Goal: Information Seeking & Learning: Learn about a topic

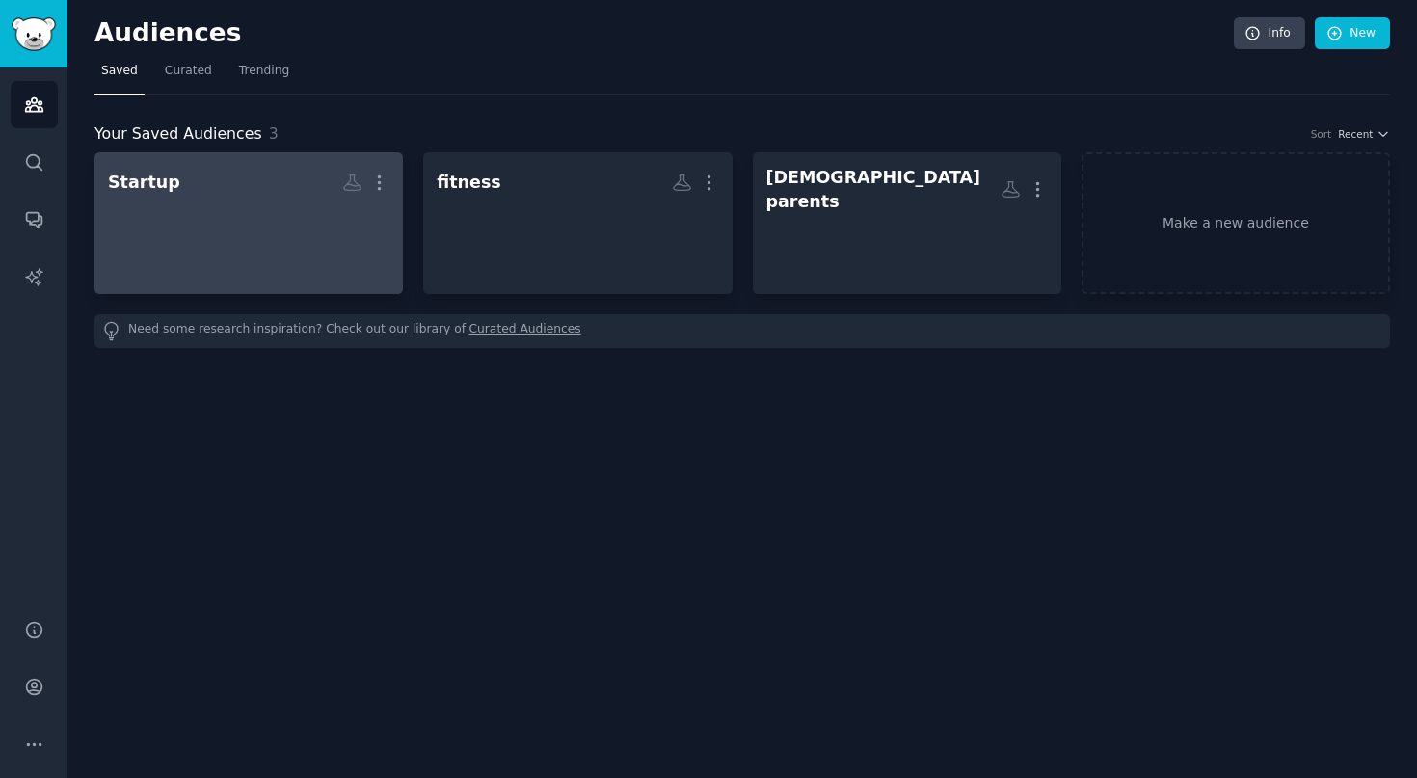
click at [201, 202] on div "Startup More" at bounding box center [248, 216] width 281 height 101
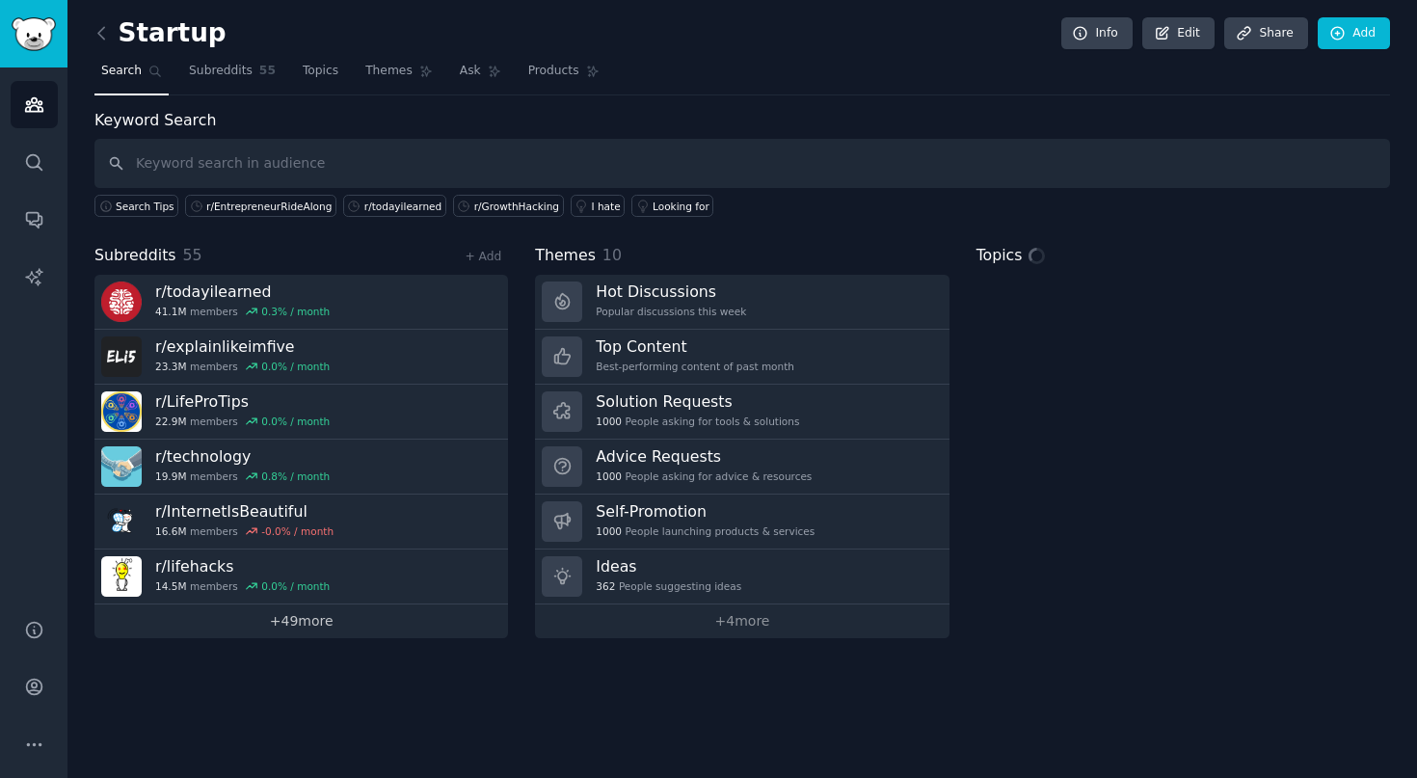
click at [381, 622] on link "+ 49 more" at bounding box center [301, 621] width 414 height 34
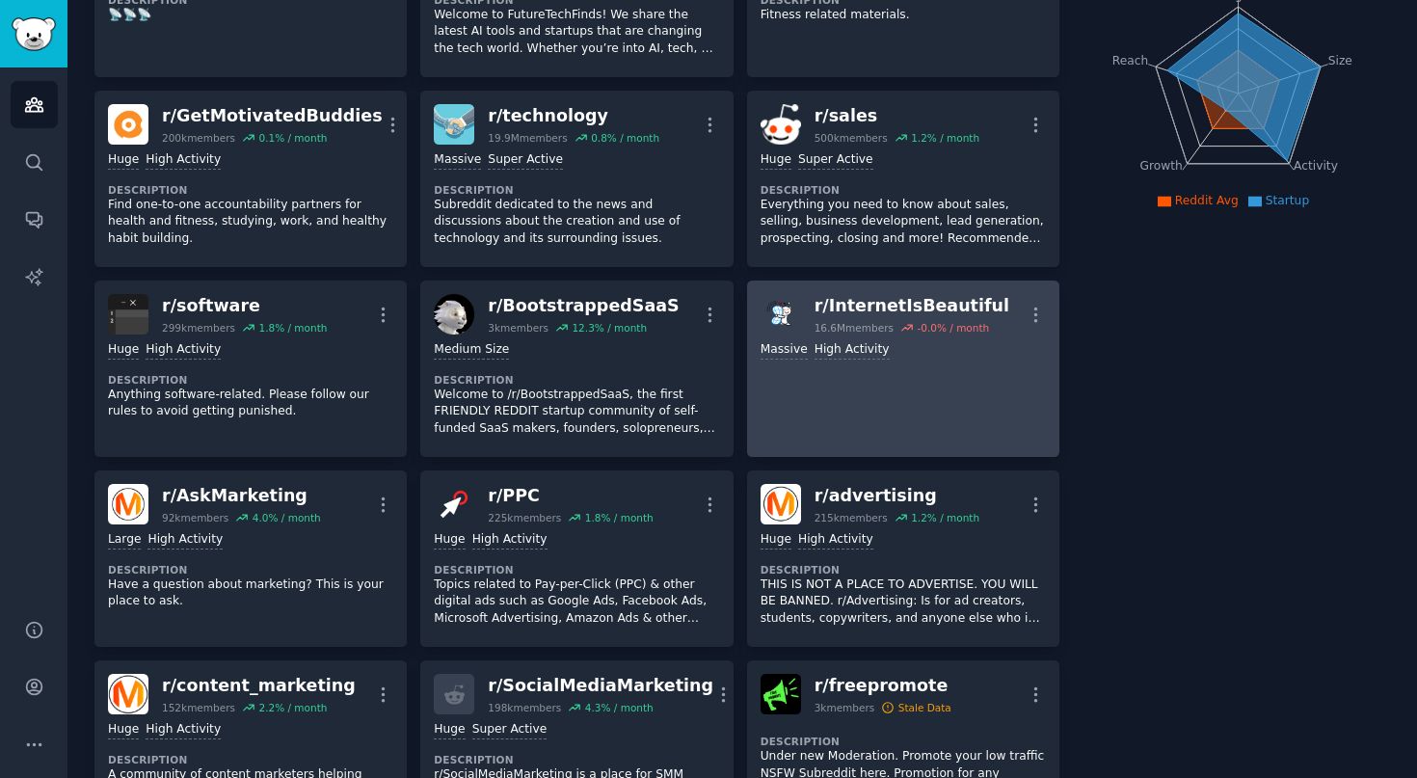
scroll to position [243, 0]
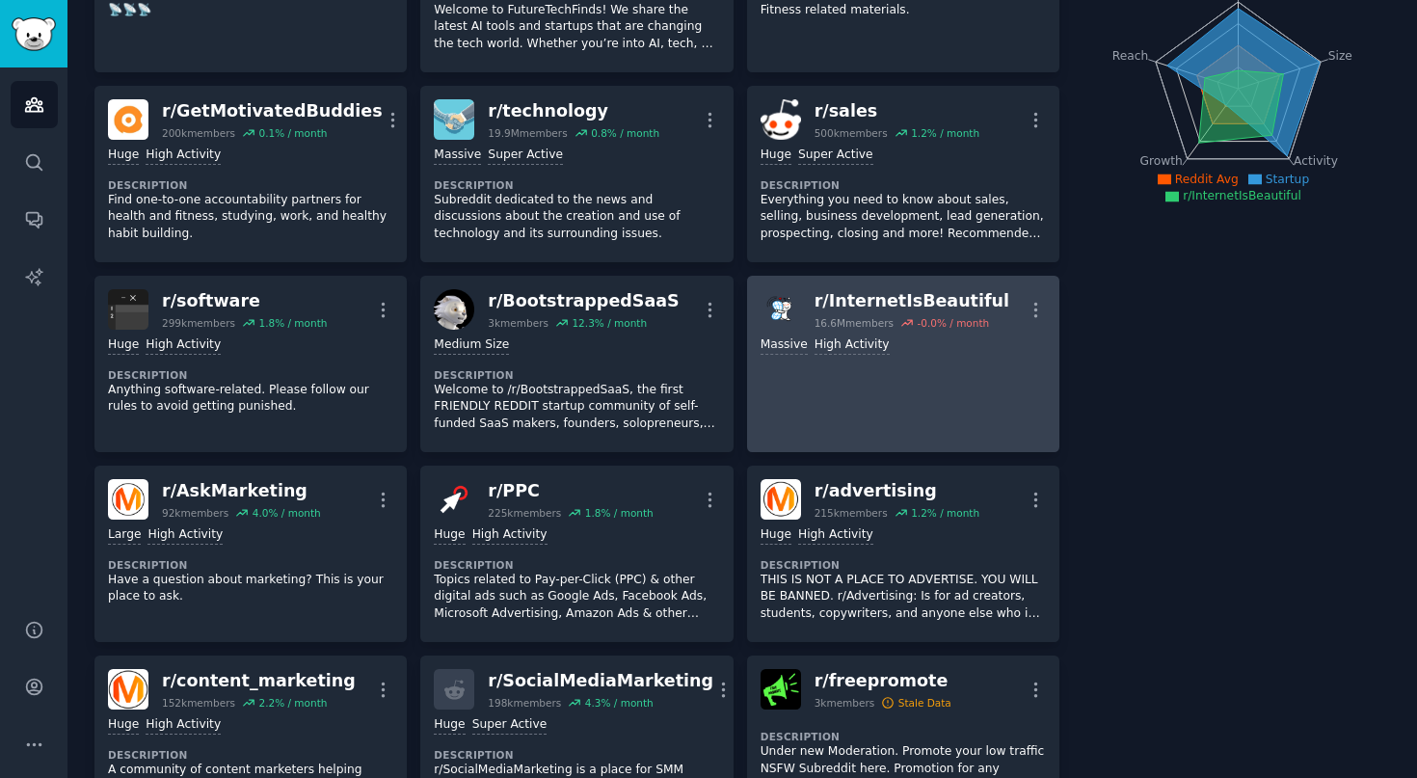
click at [874, 396] on link "r/ InternetIsBeautiful 16.6M members -0.0 % / month More Massive High Activity" at bounding box center [903, 364] width 312 height 176
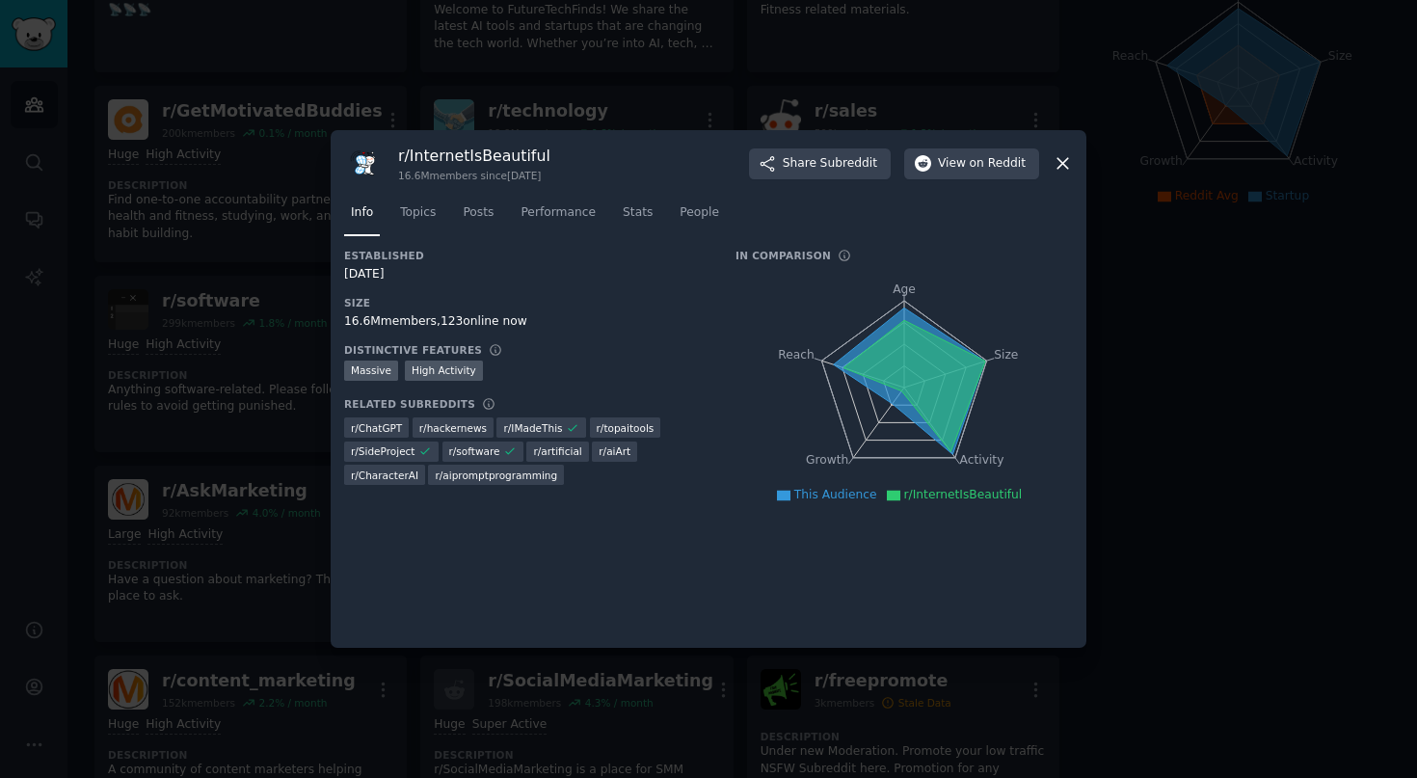
click at [485, 157] on h3 "r/ InternetIsBeautiful" at bounding box center [474, 156] width 152 height 20
click at [987, 170] on span "on Reddit" at bounding box center [998, 163] width 56 height 17
click at [701, 59] on div at bounding box center [708, 389] width 1417 height 778
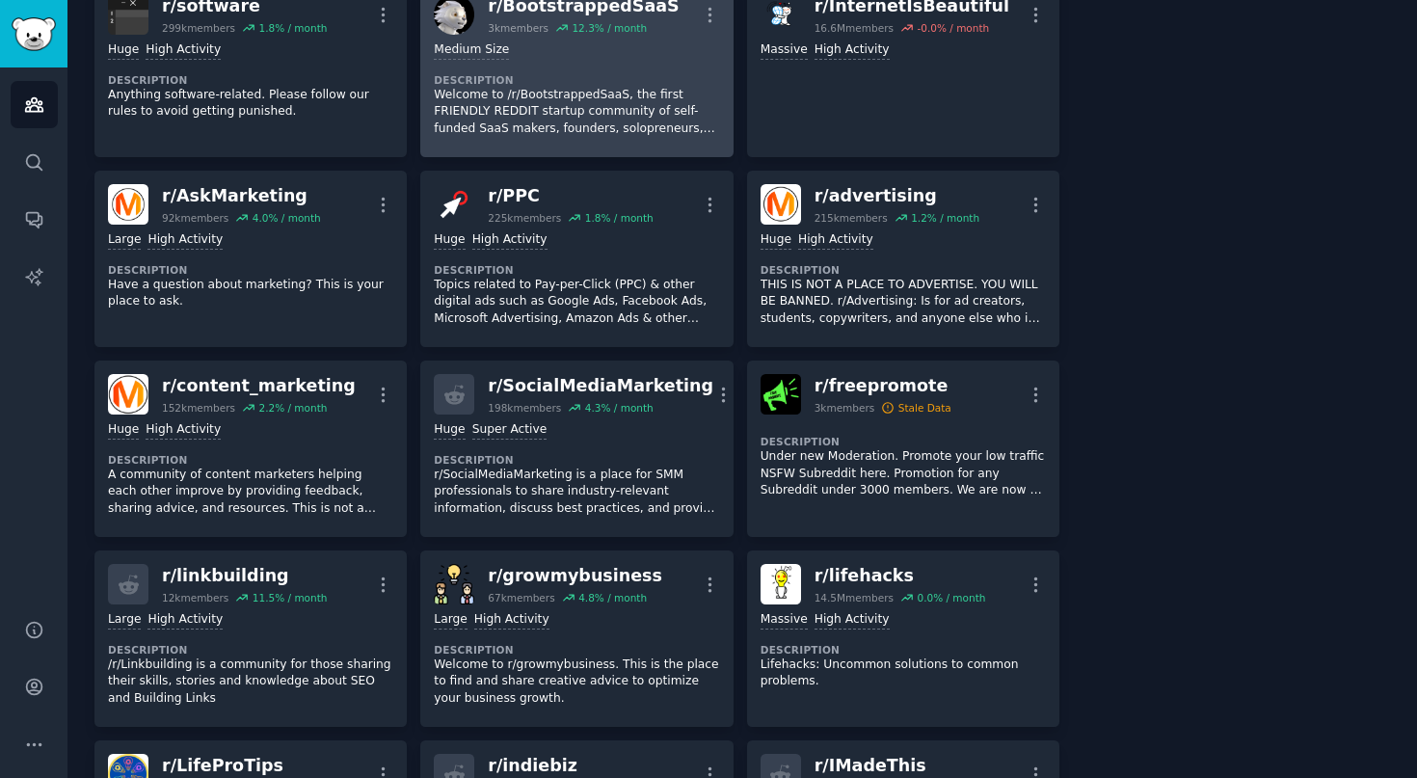
scroll to position [846, 0]
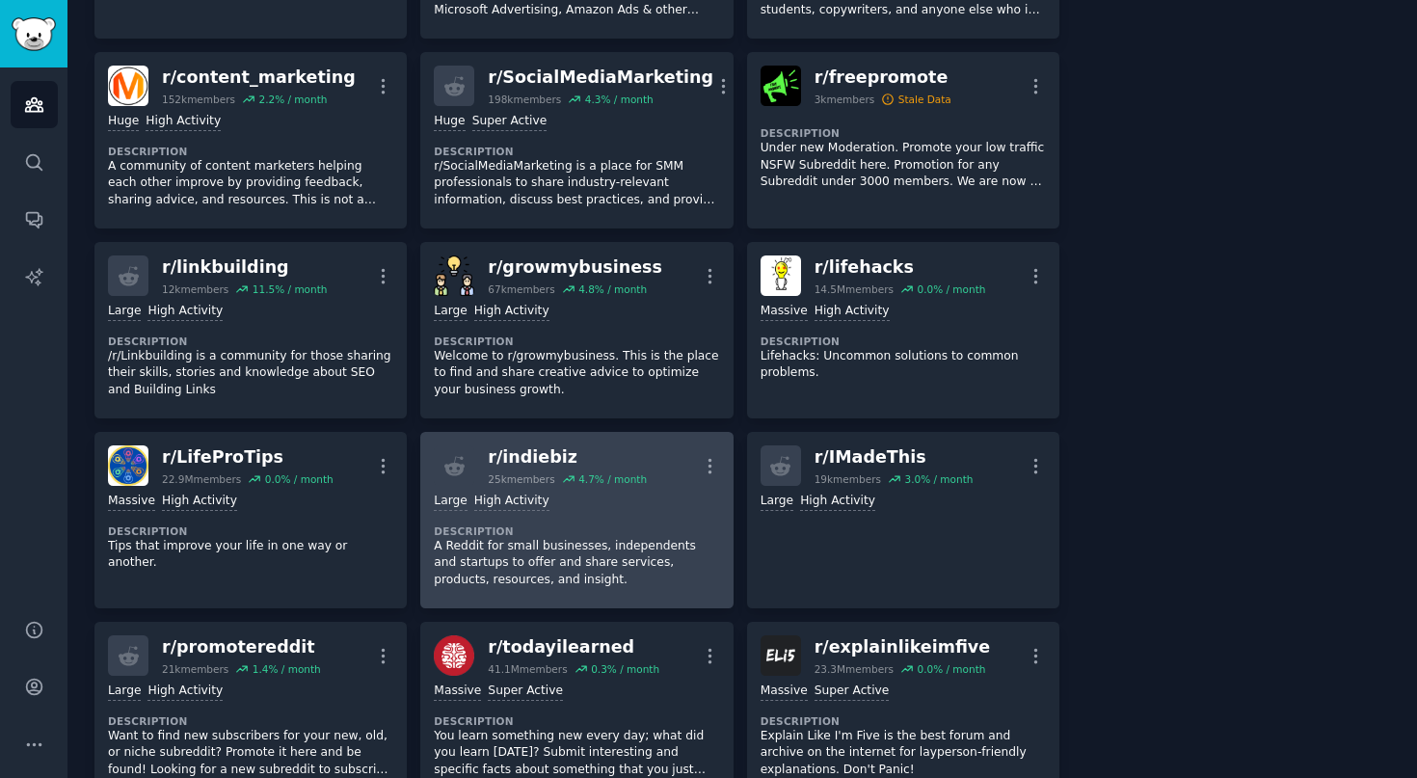
click at [573, 567] on p "A Reddit for small businesses, independents and startups to offer and share ser…" at bounding box center [576, 563] width 285 height 51
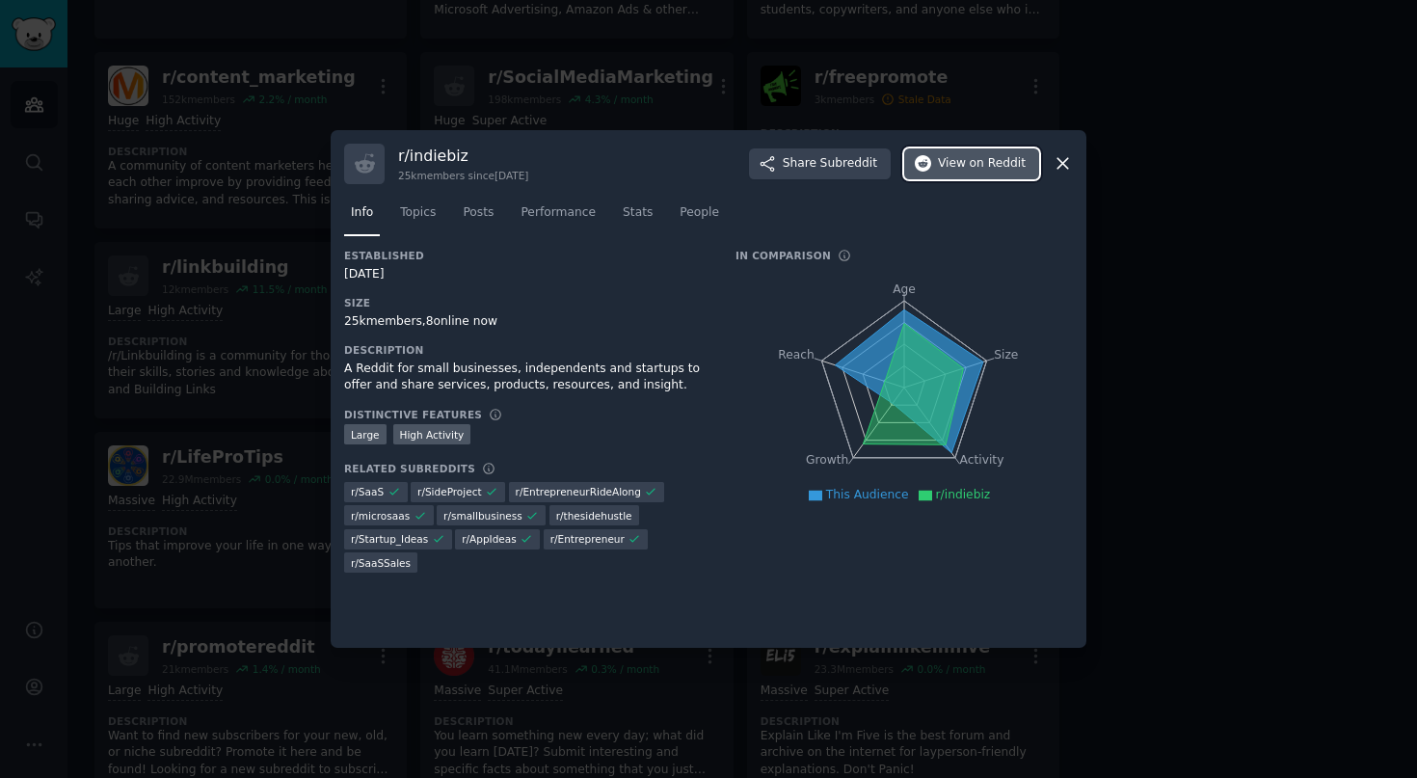
click at [962, 158] on span "View on Reddit" at bounding box center [982, 163] width 88 height 17
click at [1029, 275] on icon "Age Size Activity Growth Reach" at bounding box center [904, 387] width 337 height 243
click at [1047, 139] on div "r/ indiebiz 25k members since 11/04/2012 Share Subreddit View on Reddit Info To…" at bounding box center [709, 389] width 756 height 519
click at [1058, 156] on icon at bounding box center [1063, 163] width 20 height 20
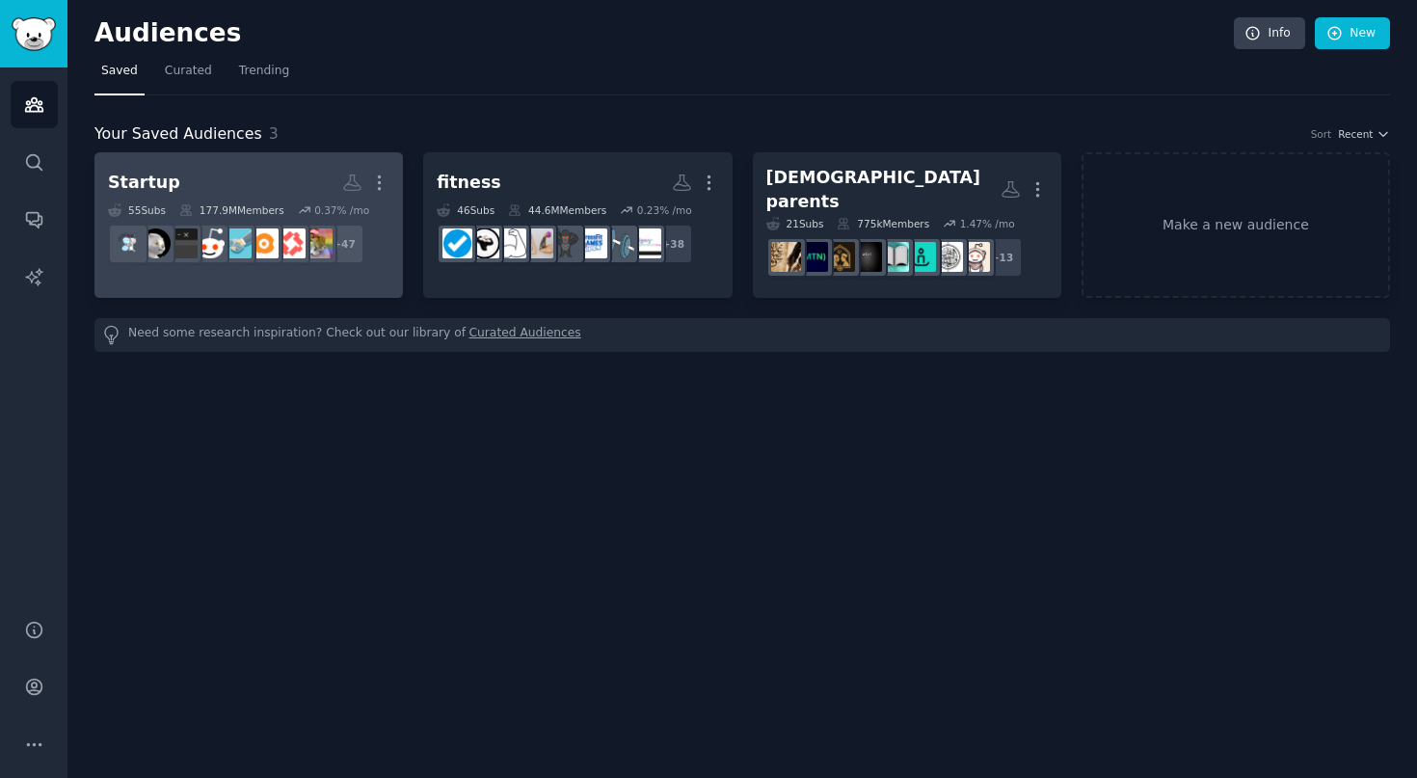
click at [262, 201] on div "Startup More 55 Sub s 177.9M Members 0.37 % /mo r/FitnesProgramsSharing, r/AskM…" at bounding box center [248, 218] width 281 height 105
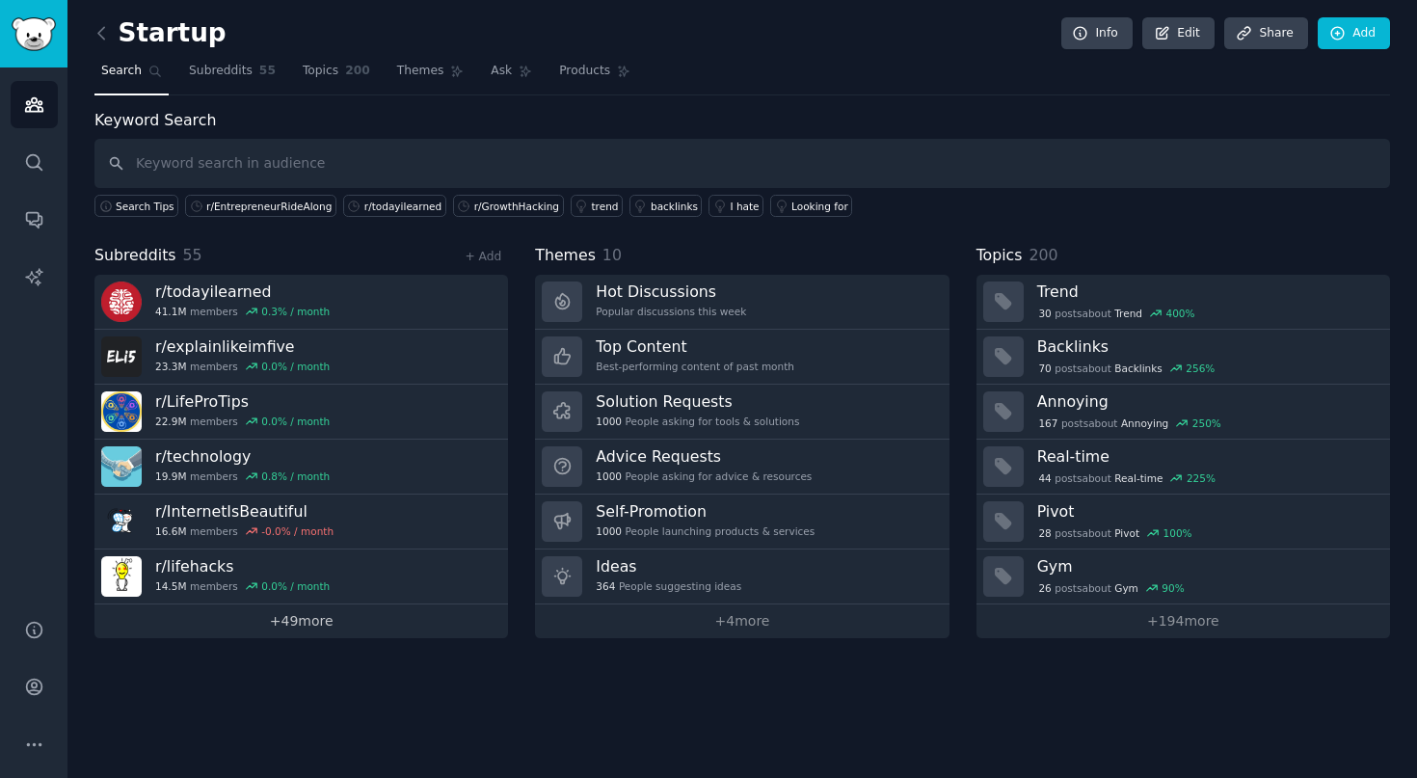
click at [352, 619] on link "+ 49 more" at bounding box center [301, 621] width 414 height 34
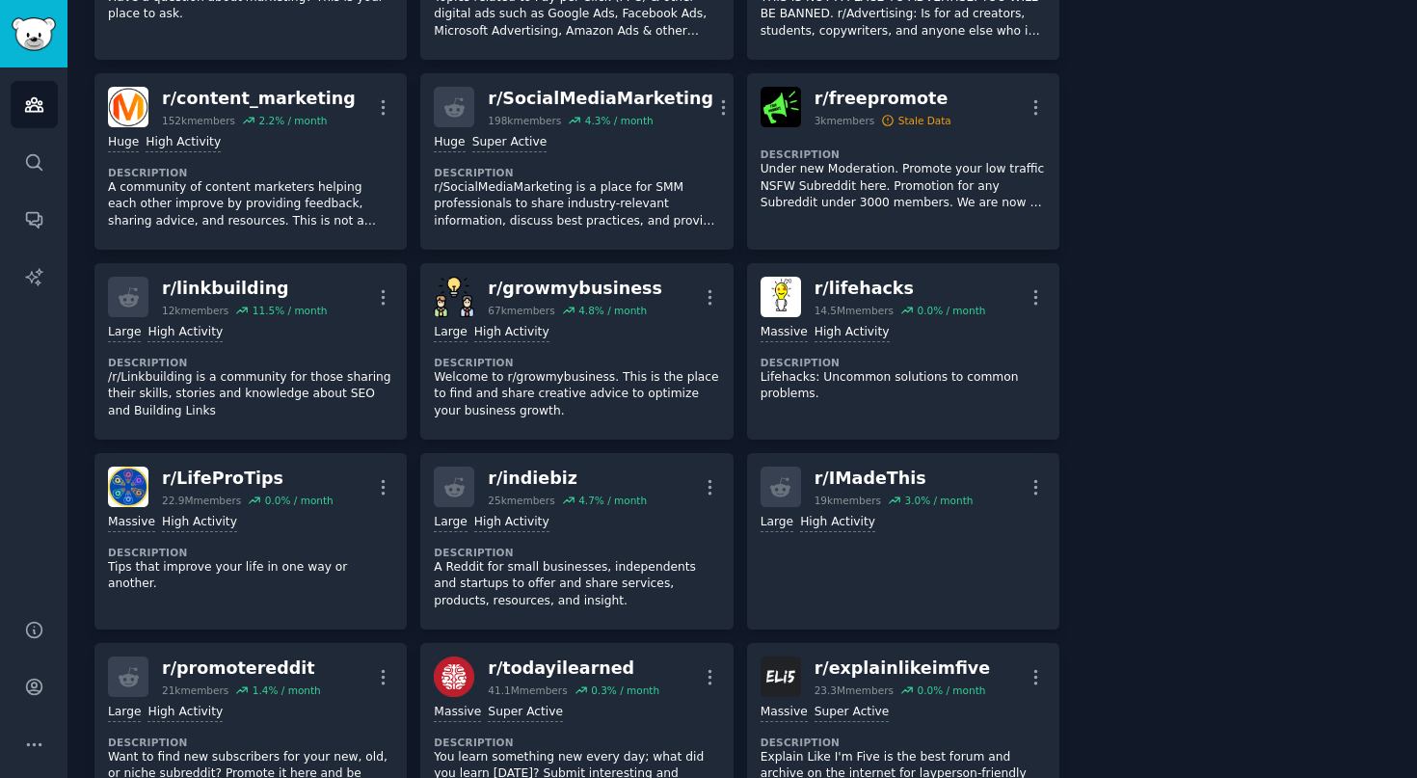
scroll to position [882, 0]
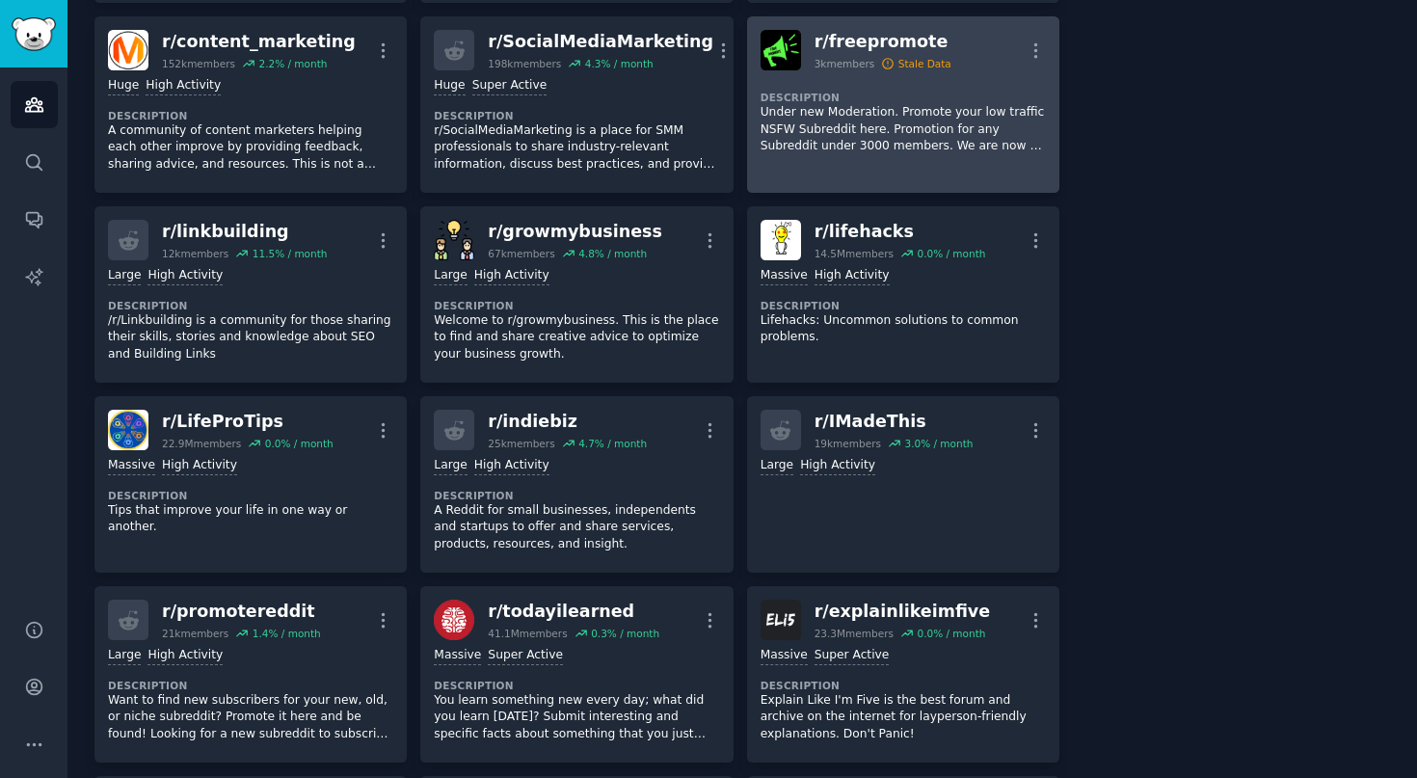
click at [863, 115] on p "Under new Moderation. Promote your low traffic NSFW Subreddit here. Promotion f…" at bounding box center [903, 129] width 285 height 51
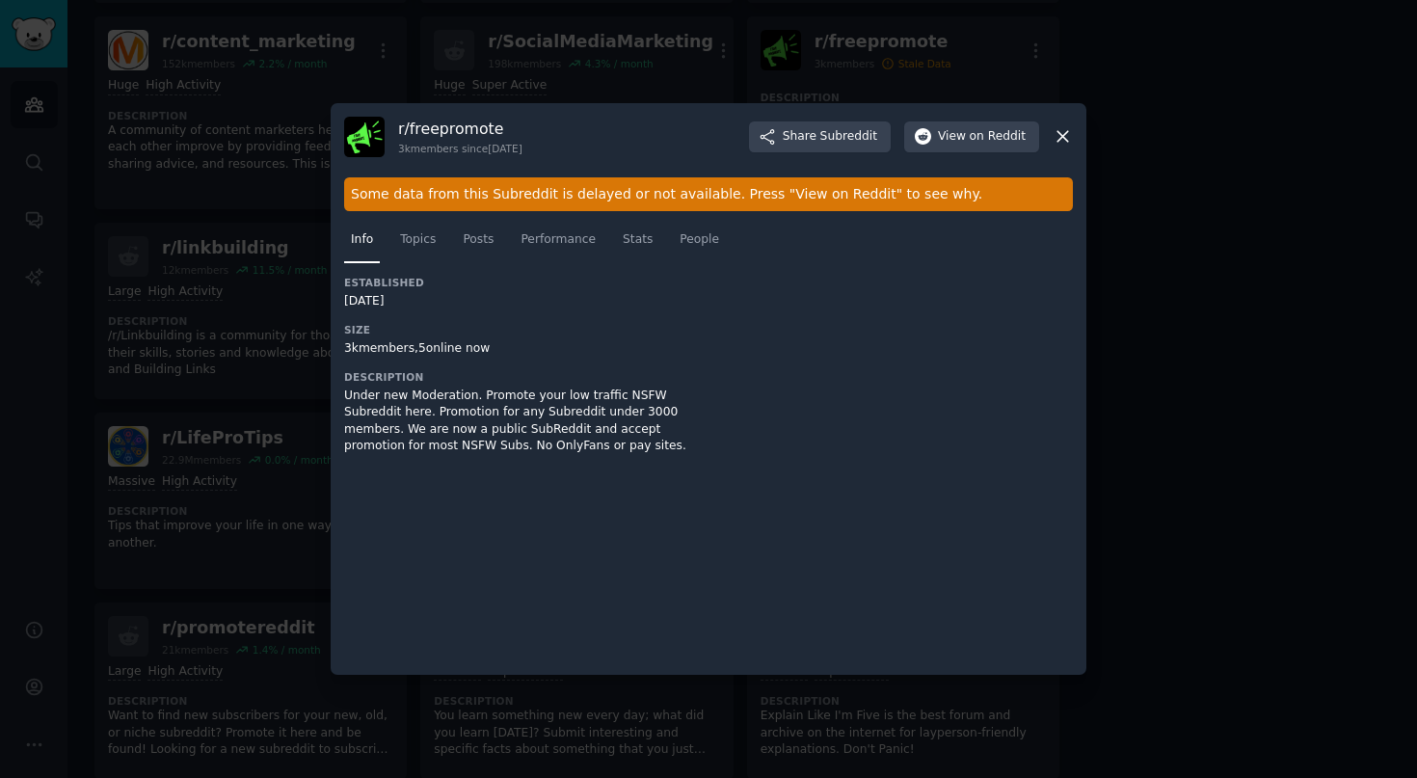
click at [1061, 130] on icon at bounding box center [1063, 136] width 20 height 20
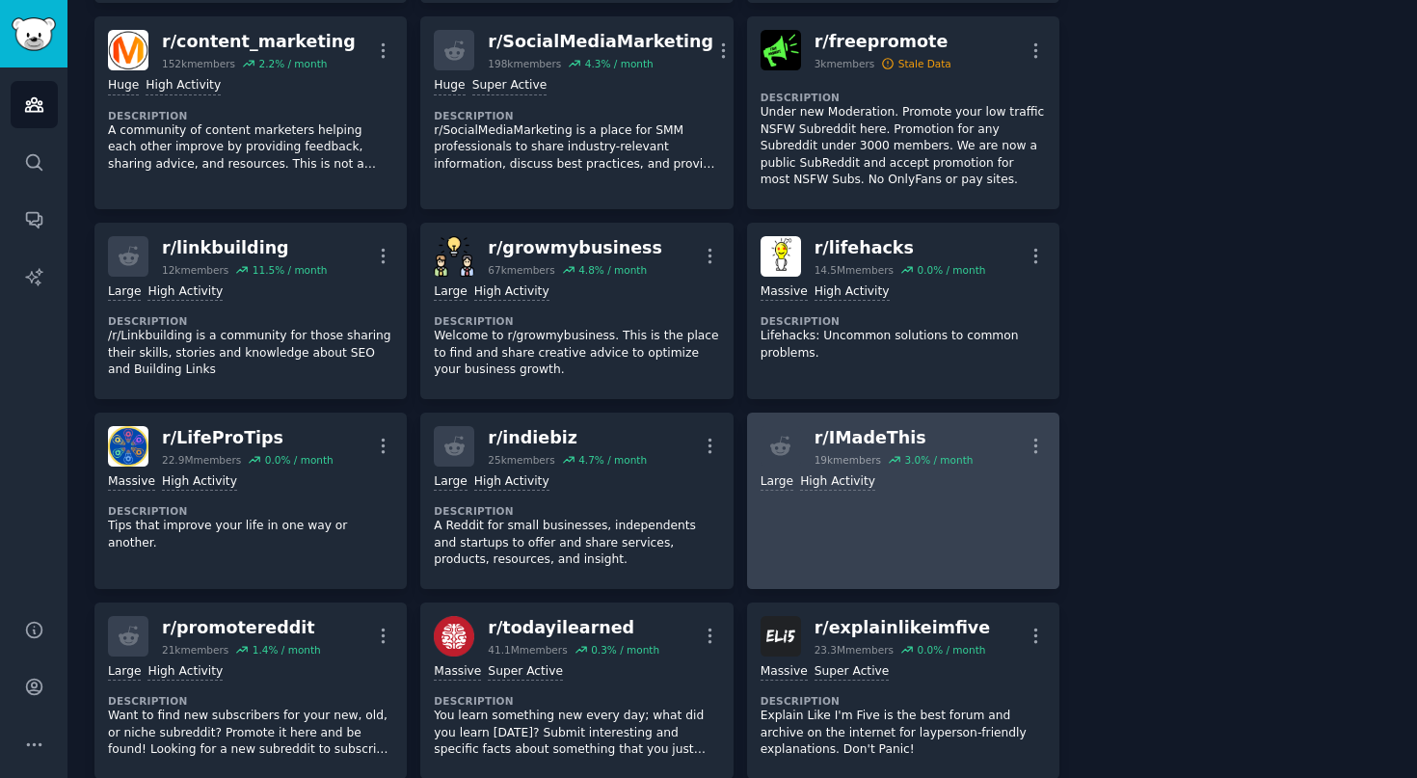
click at [991, 505] on link "r/ IMadeThis 19k members 3.0 % / month More Large High Activity" at bounding box center [903, 501] width 312 height 176
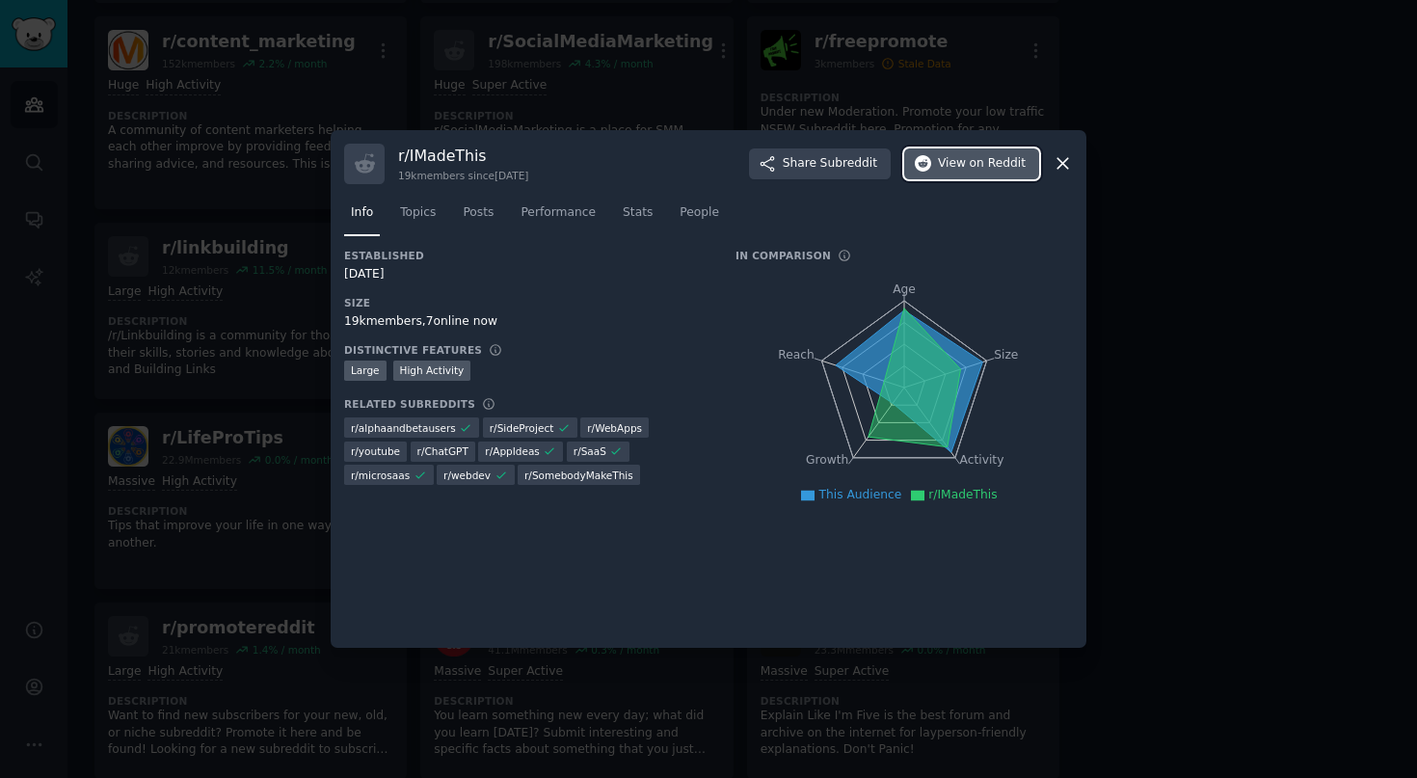
click at [973, 175] on button "View on Reddit" at bounding box center [971, 163] width 135 height 31
click at [1162, 86] on div at bounding box center [708, 389] width 1417 height 778
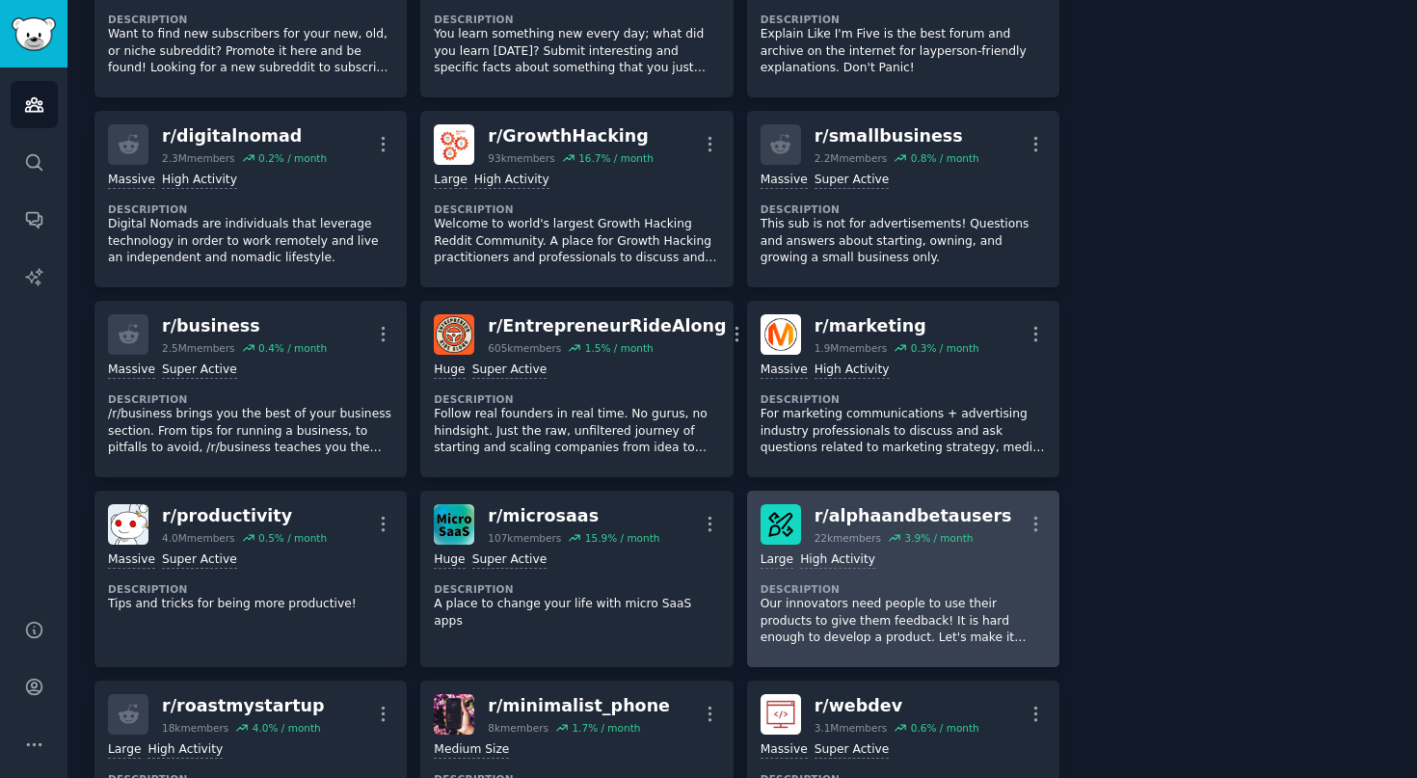
scroll to position [1563, 0]
